Goal: Information Seeking & Learning: Learn about a topic

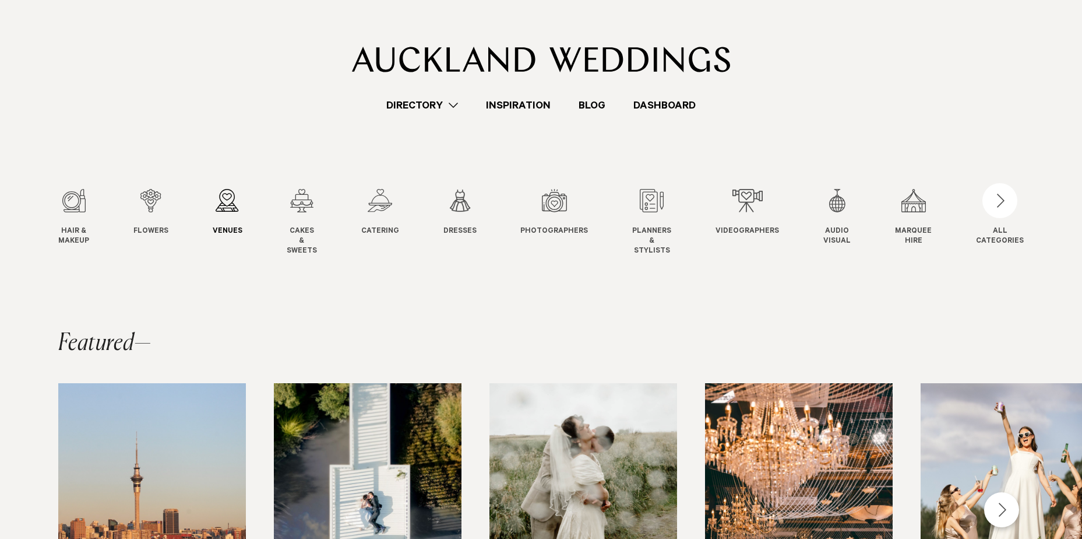
click at [220, 229] on span "Venues" at bounding box center [228, 232] width 30 height 10
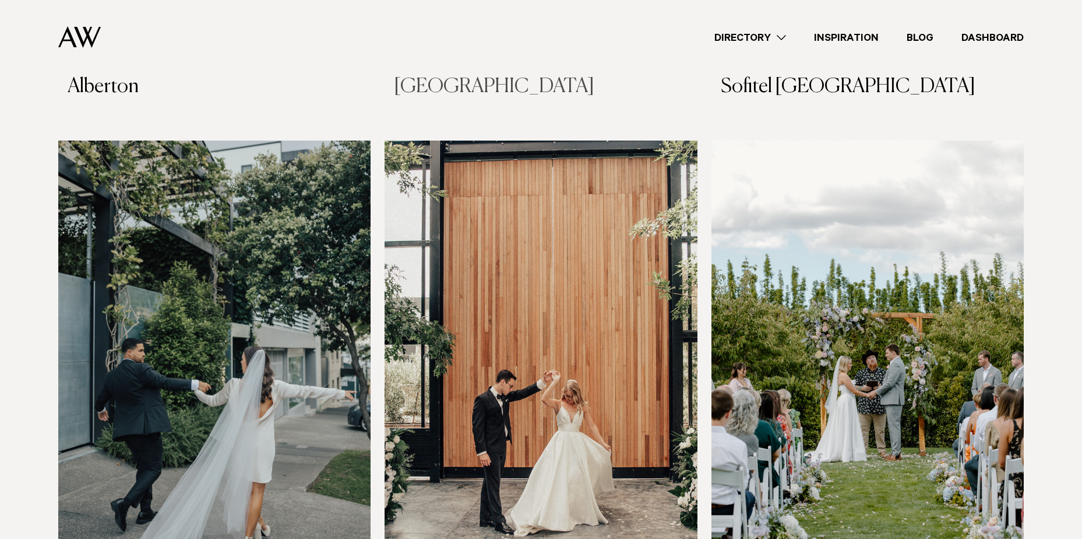
scroll to position [2040, 0]
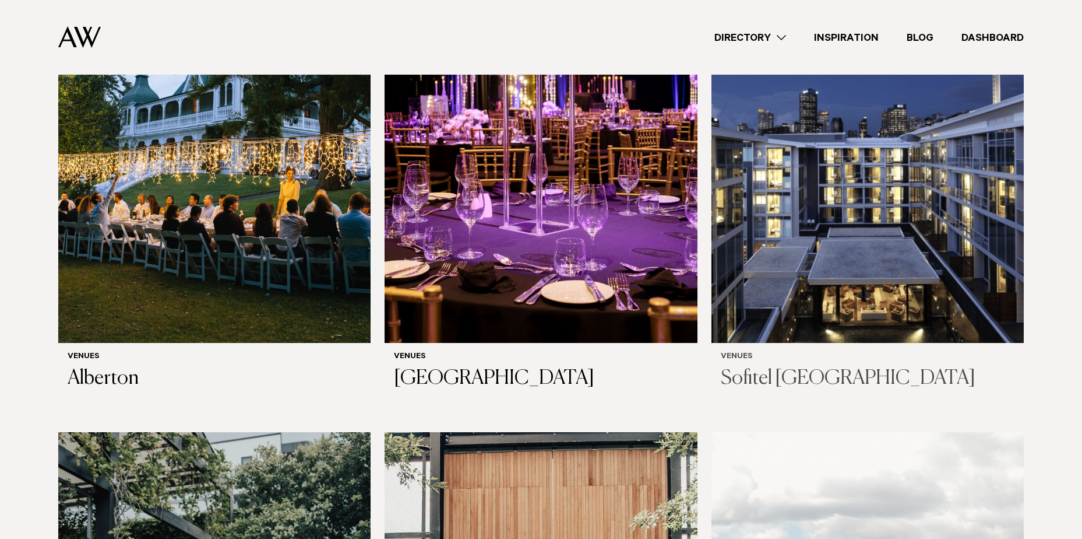
click at [811, 367] on h3 "Sofitel [GEOGRAPHIC_DATA]" at bounding box center [868, 379] width 294 height 24
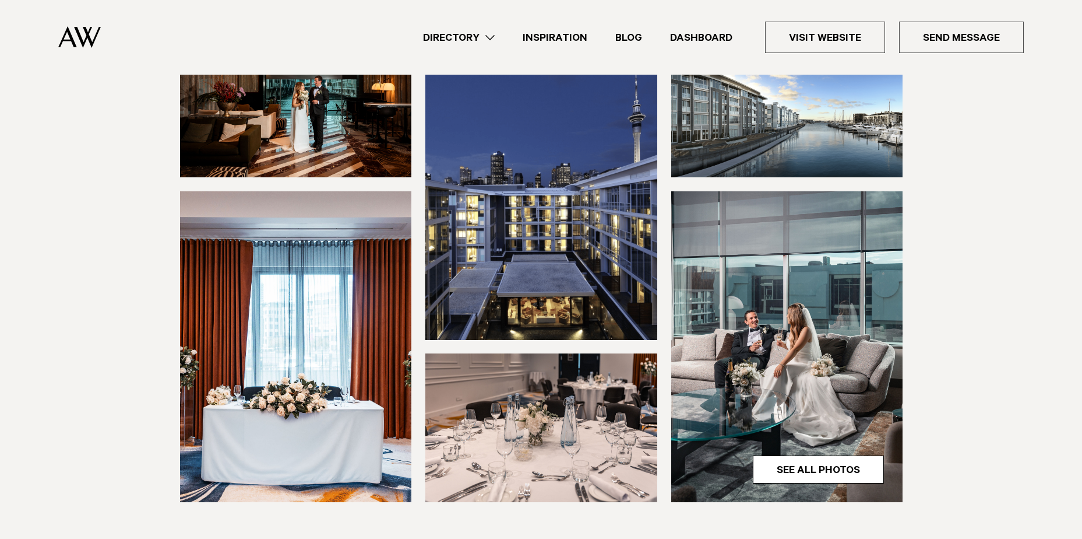
scroll to position [233, 0]
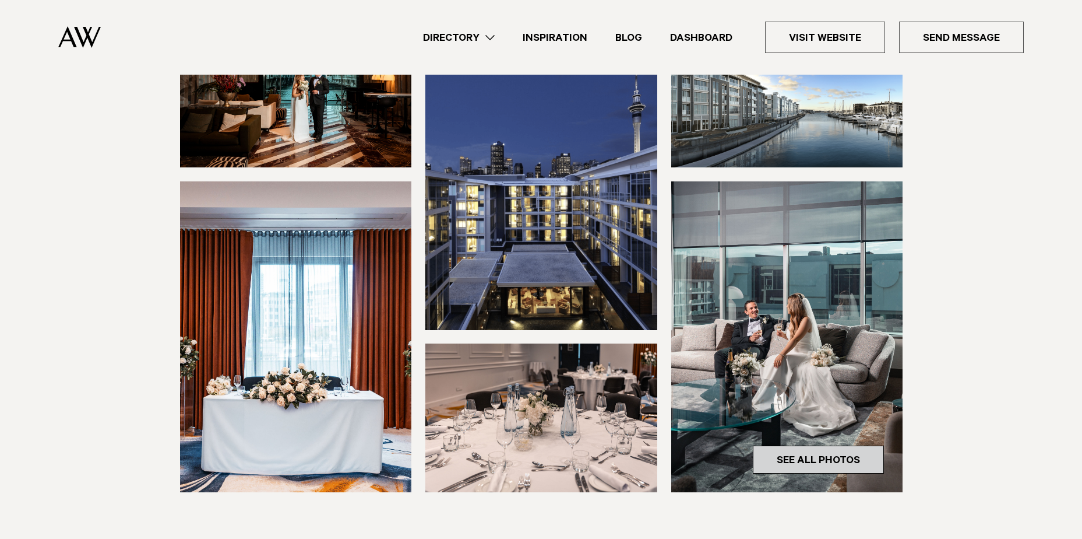
click at [832, 445] on link "See All Photos" at bounding box center [818, 459] width 131 height 28
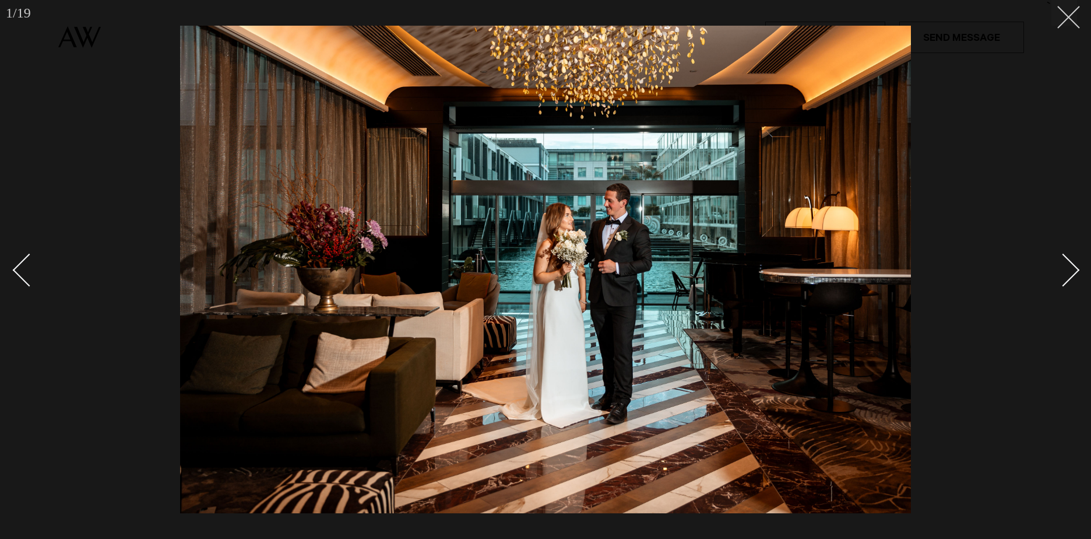
click at [1068, 15] on icon at bounding box center [1064, 13] width 14 height 14
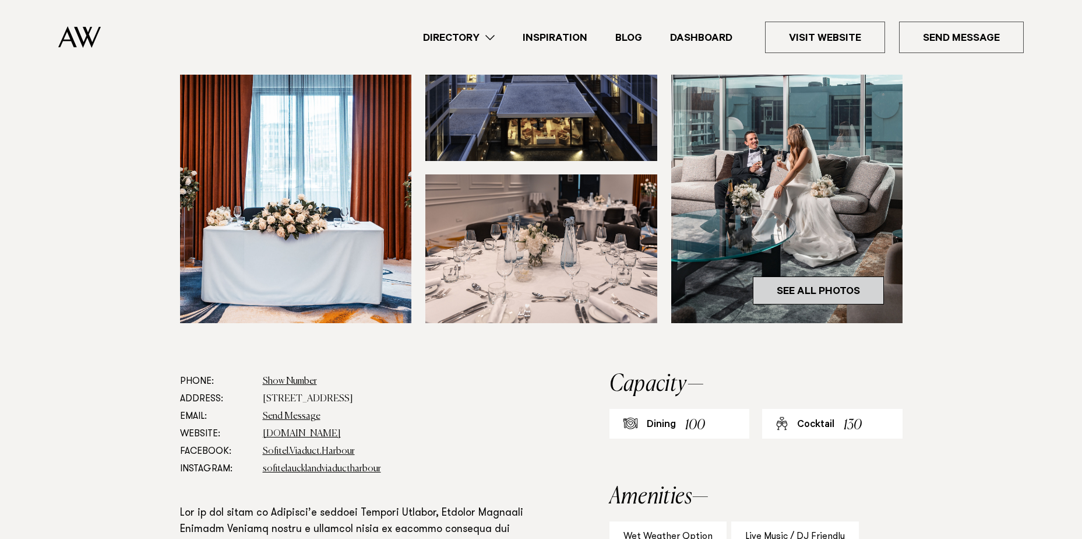
scroll to position [408, 0]
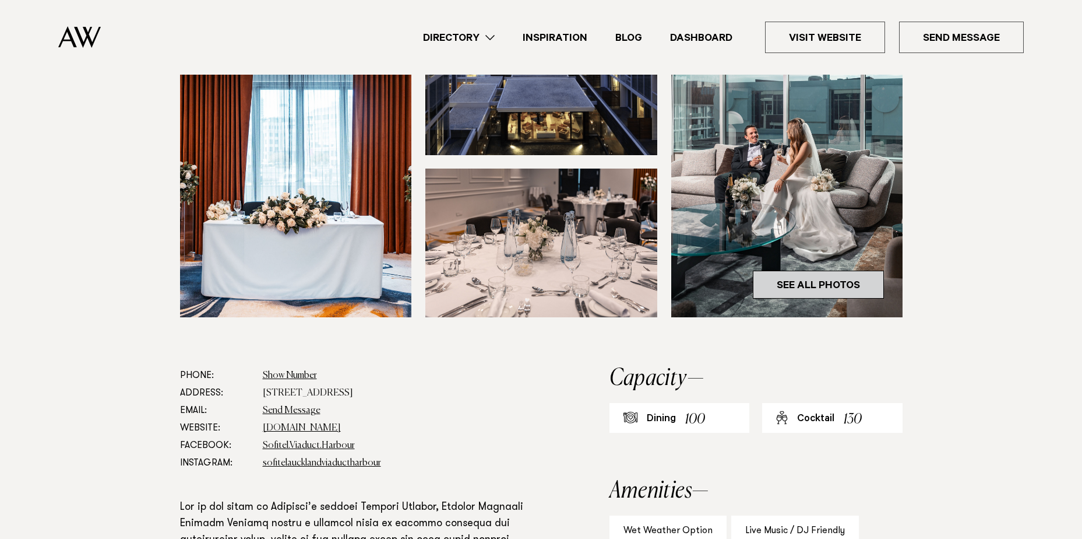
click at [851, 270] on link "See All Photos" at bounding box center [818, 284] width 131 height 28
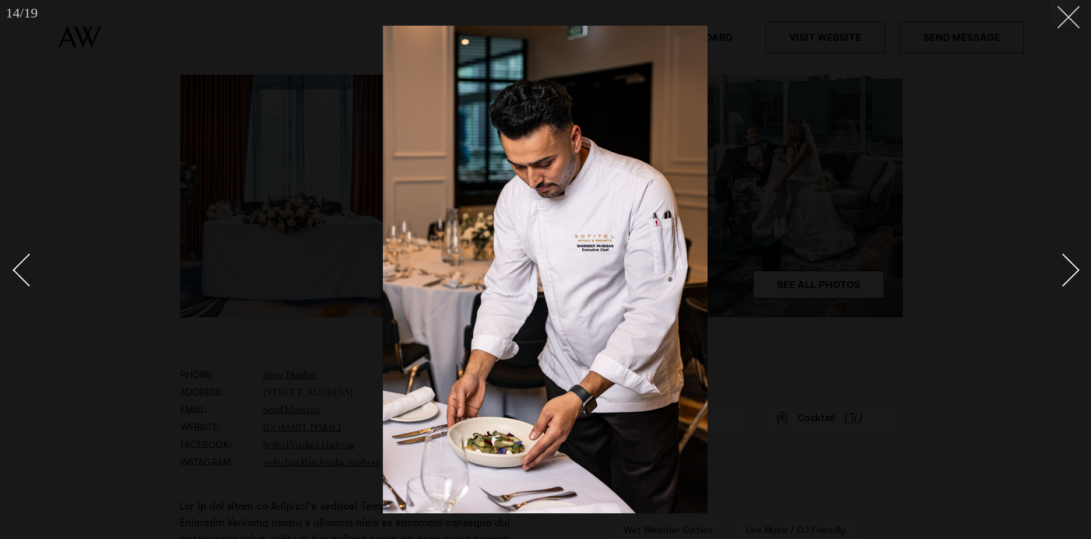
click at [1069, 19] on icon at bounding box center [1064, 13] width 14 height 14
